Goal: Task Accomplishment & Management: Manage account settings

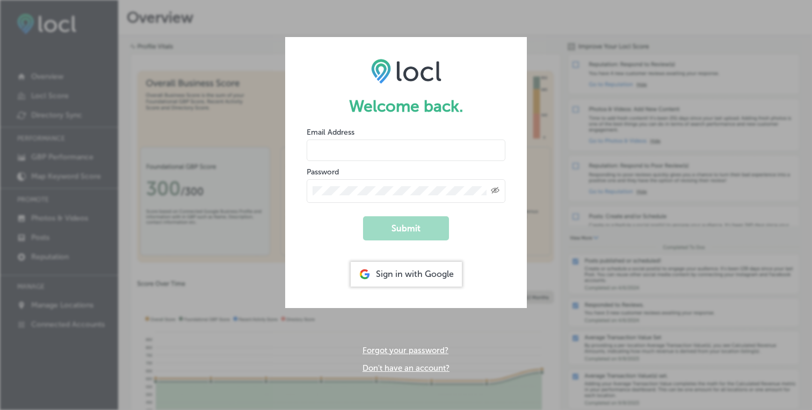
click at [360, 155] on input "email" at bounding box center [406, 150] width 199 height 21
type input "Hank@jaguarmoving.com"
click at [391, 272] on div "Sign in with Google" at bounding box center [406, 274] width 111 height 25
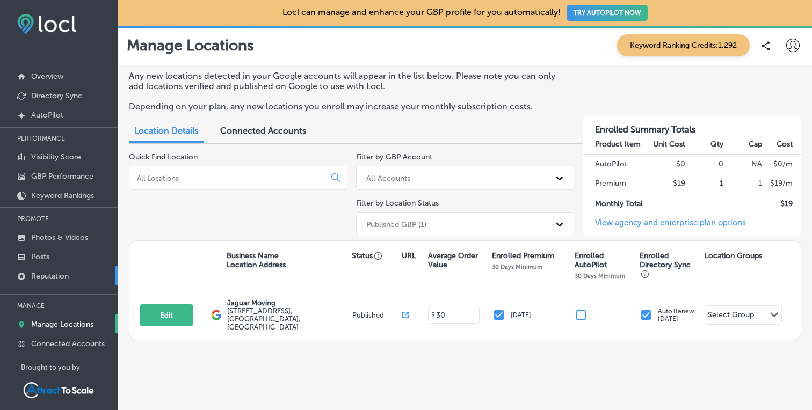
click at [71, 275] on link "Reputation" at bounding box center [59, 275] width 118 height 19
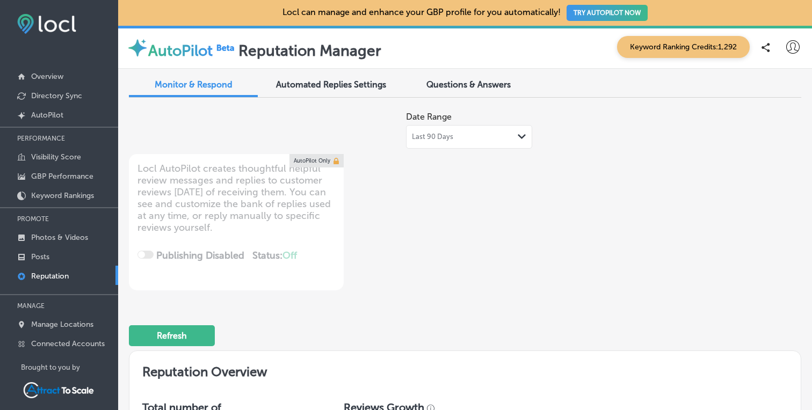
click at [325, 86] on span "Automated Replies Settings" at bounding box center [331, 84] width 110 height 10
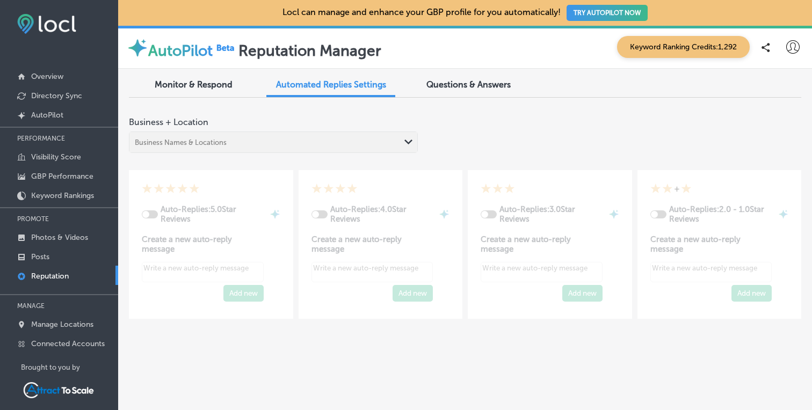
click at [488, 97] on div "Questions & Answers" at bounding box center [468, 85] width 129 height 23
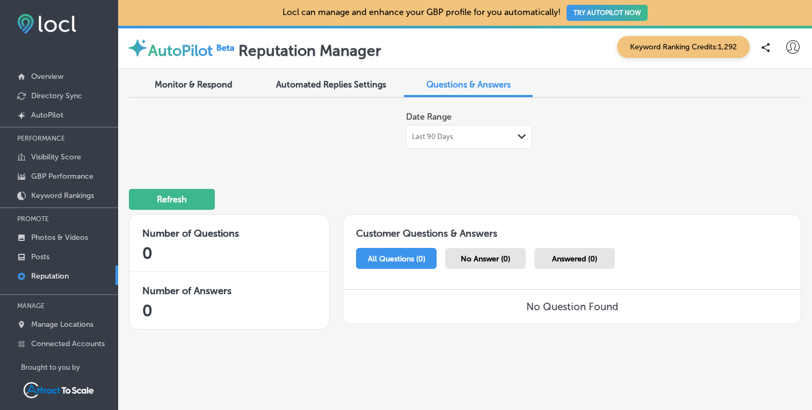
click at [185, 87] on span "Monitor & Respond" at bounding box center [194, 84] width 78 height 10
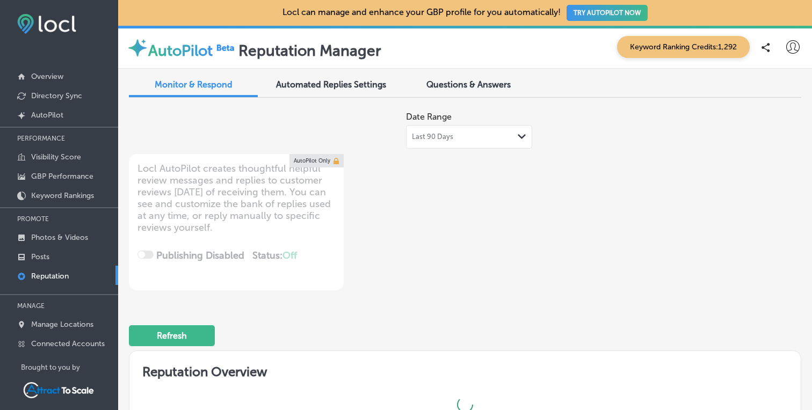
type textarea "x"
